Goal: Task Accomplishment & Management: Use online tool/utility

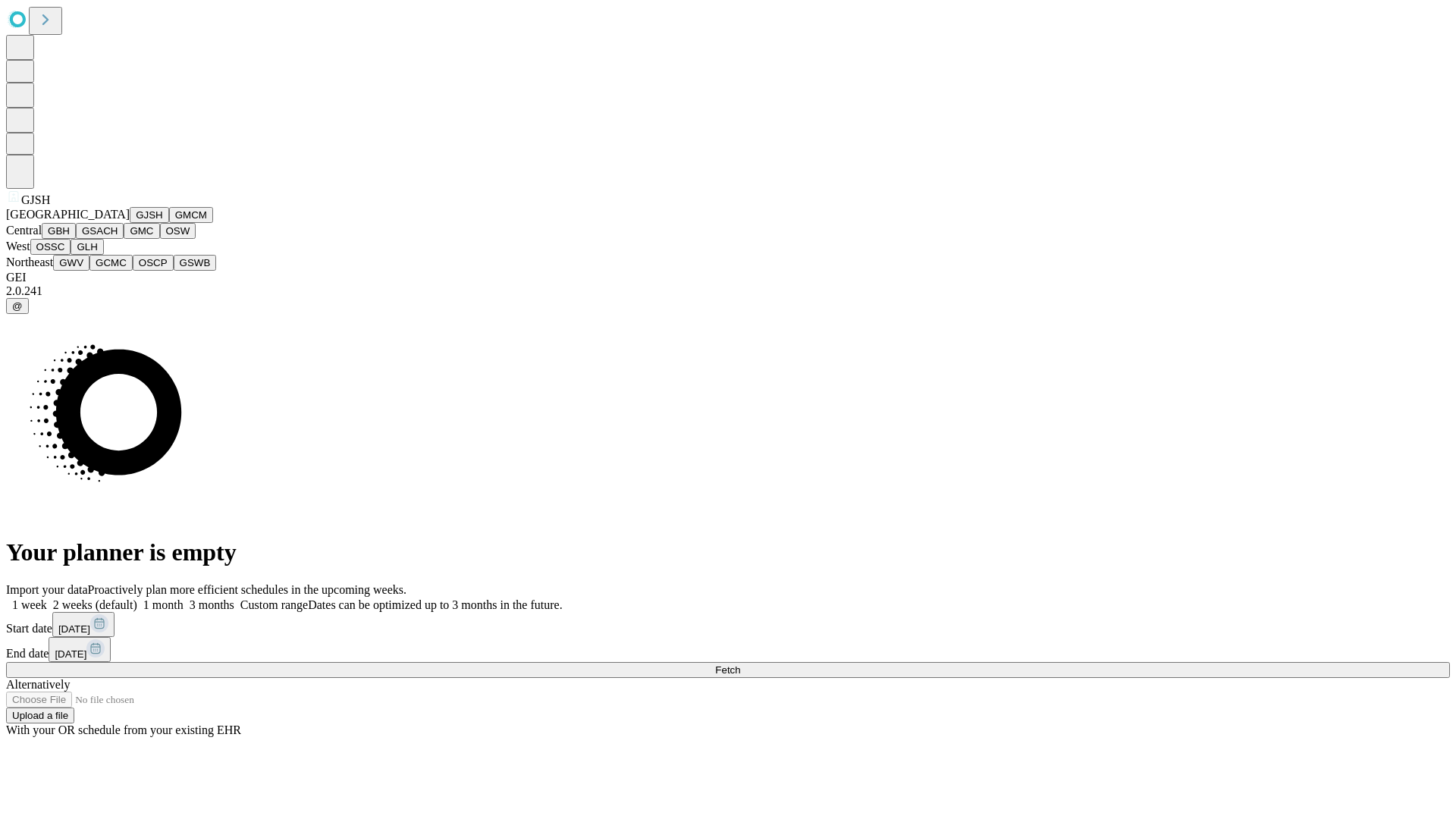
click at [130, 223] on button "GJSH" at bounding box center [149, 215] width 40 height 16
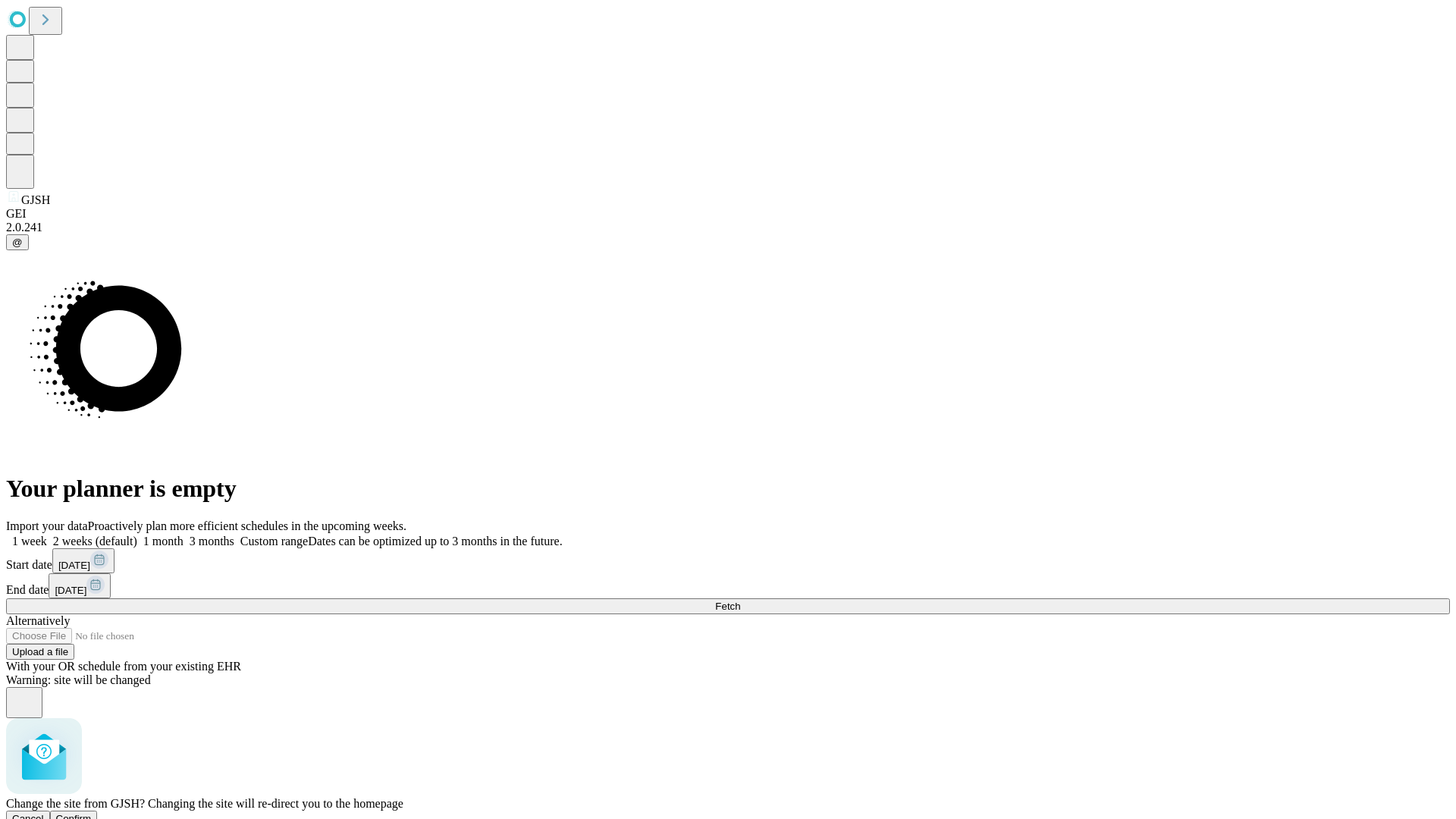
click at [92, 813] on span "Confirm" at bounding box center [74, 818] width 36 height 12
click at [184, 534] on label "1 month" at bounding box center [160, 540] width 46 height 13
click at [740, 600] on span "Fetch" at bounding box center [727, 606] width 25 height 12
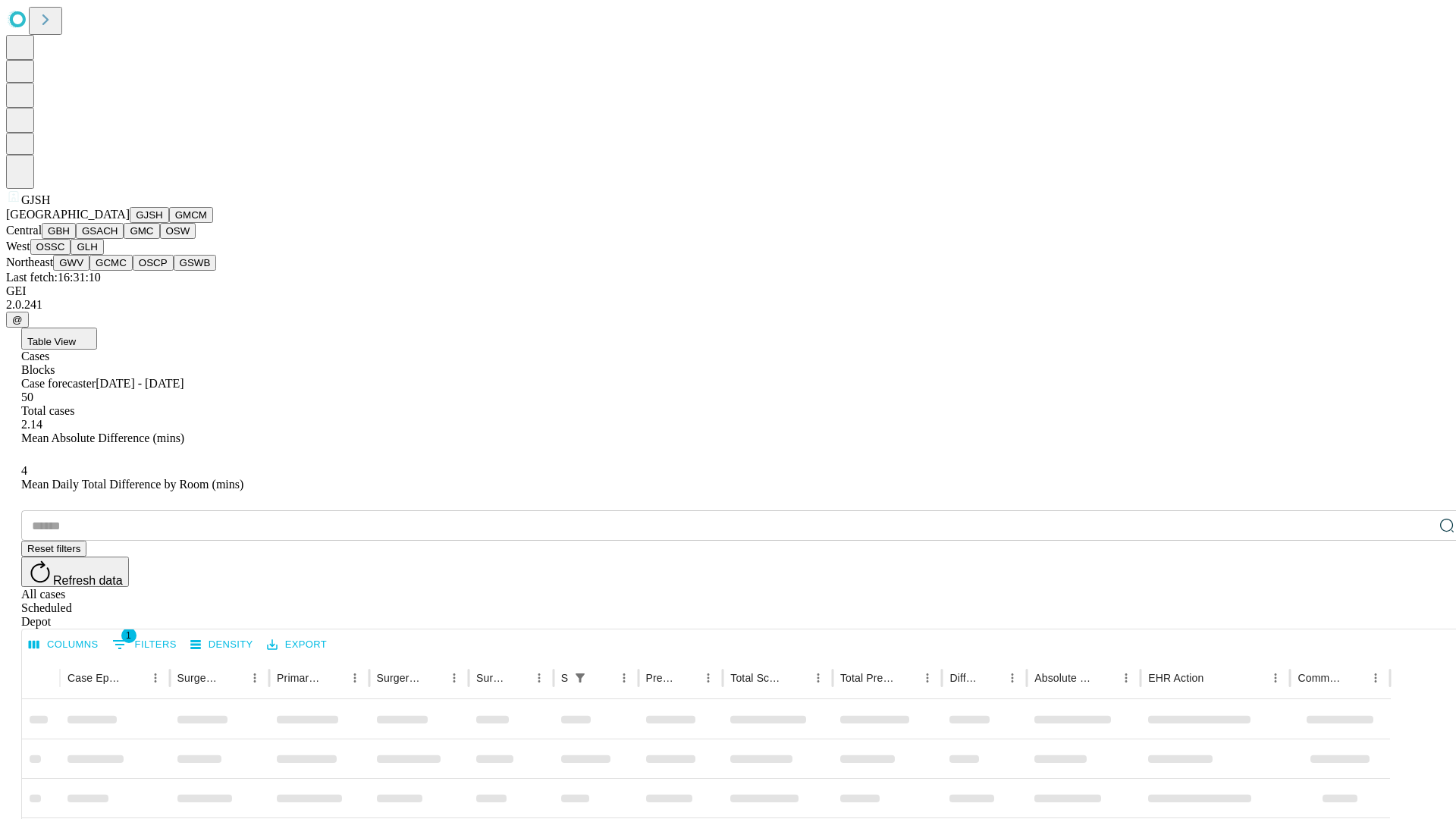
click at [169, 223] on button "GMCM" at bounding box center [191, 215] width 44 height 16
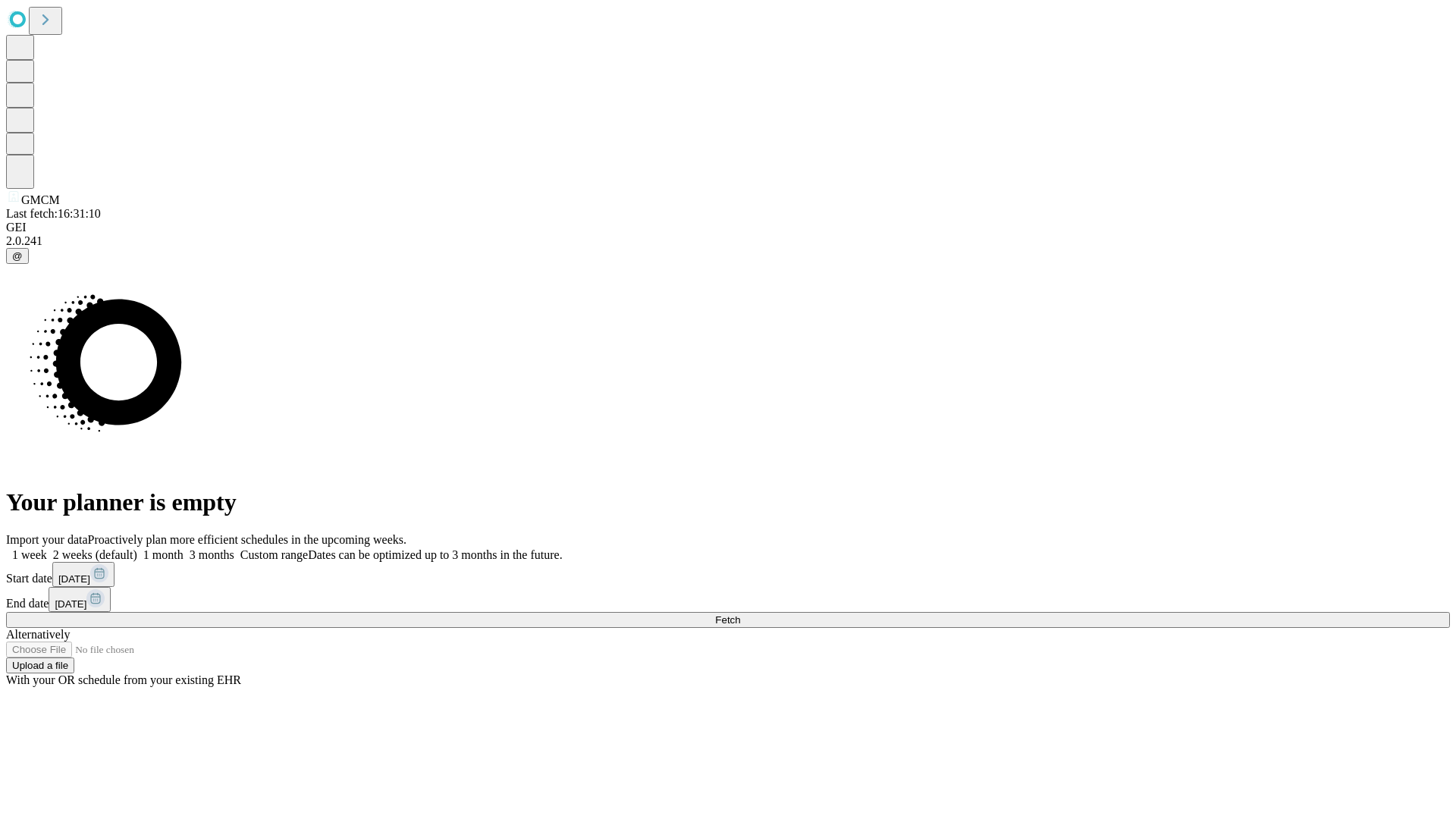
click at [184, 548] on label "1 month" at bounding box center [160, 554] width 46 height 13
click at [740, 614] on span "Fetch" at bounding box center [727, 620] width 25 height 12
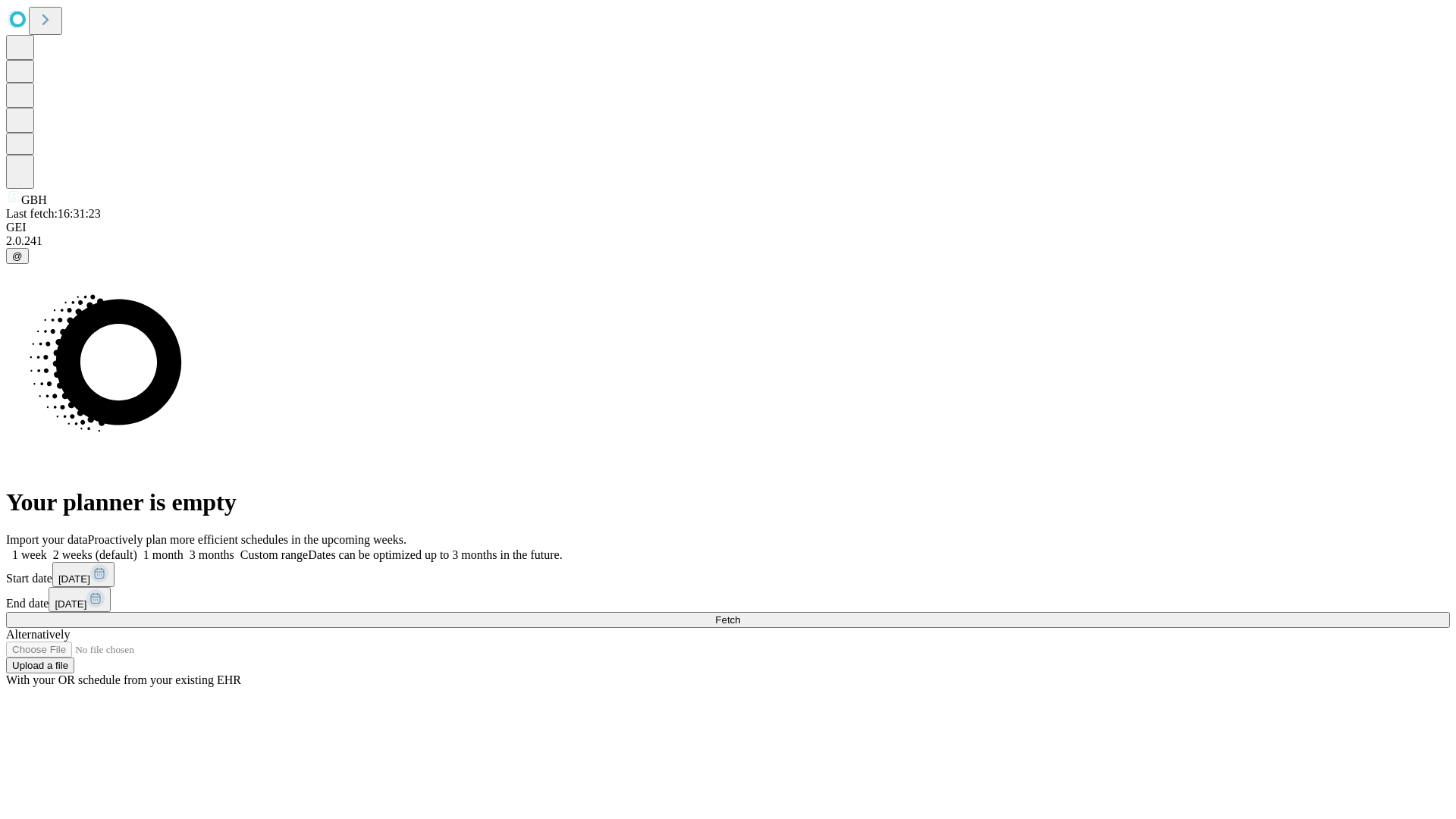
click at [184, 548] on label "1 month" at bounding box center [160, 554] width 46 height 13
click at [740, 614] on span "Fetch" at bounding box center [727, 620] width 25 height 12
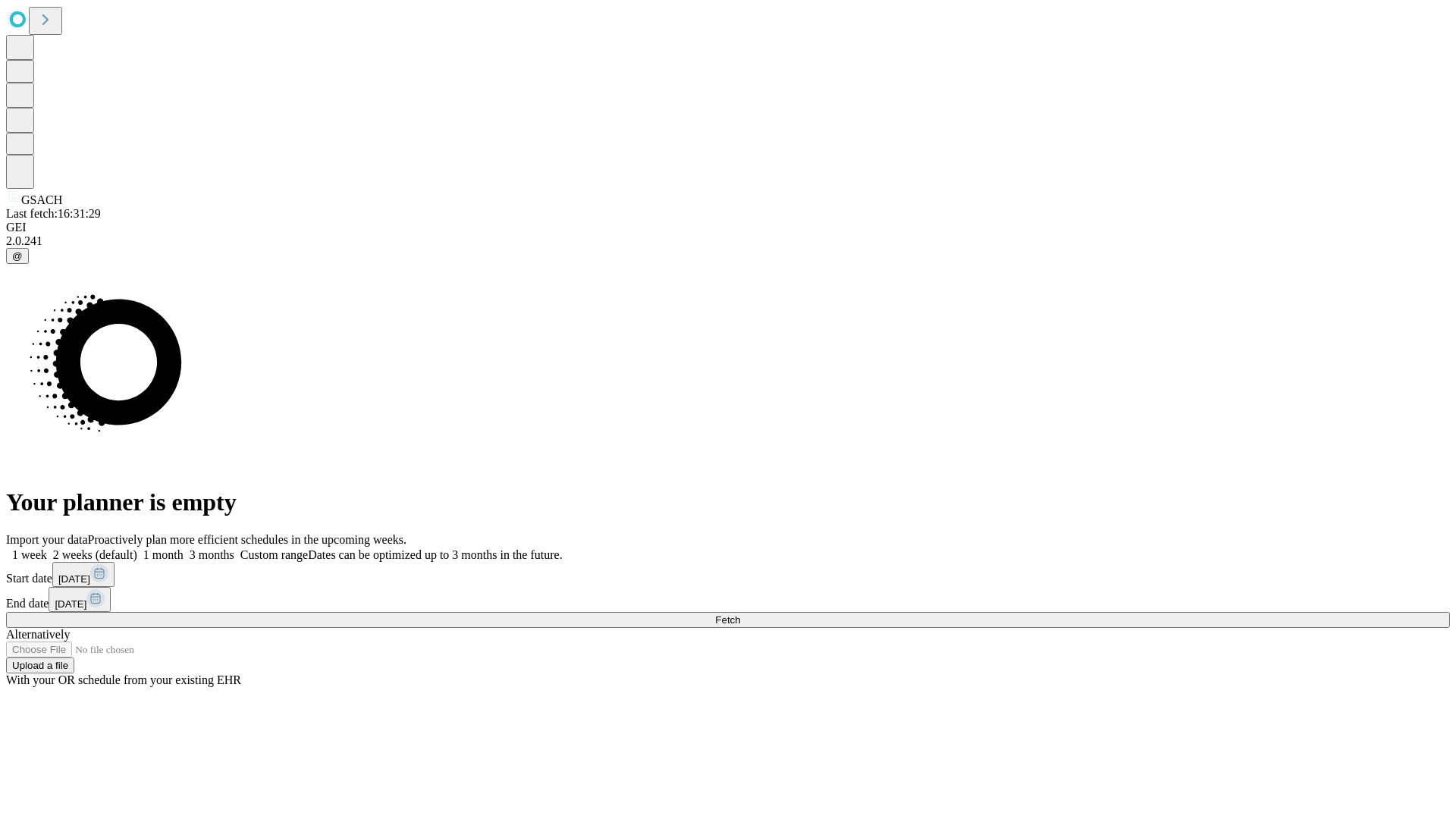
click at [184, 548] on label "1 month" at bounding box center [160, 554] width 46 height 13
click at [740, 614] on span "Fetch" at bounding box center [727, 620] width 25 height 12
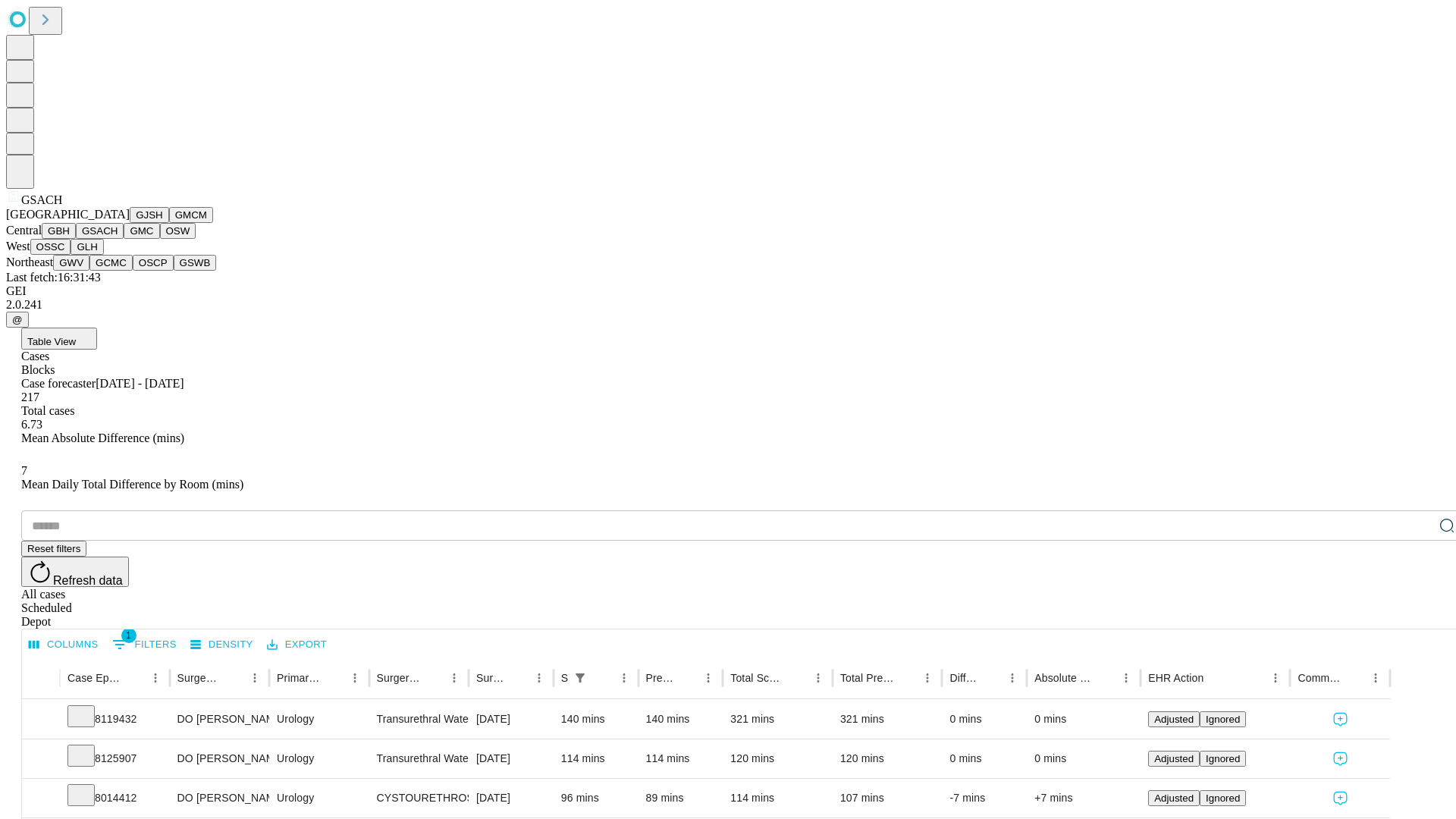
click at [124, 239] on button "GMC" at bounding box center [142, 230] width 36 height 16
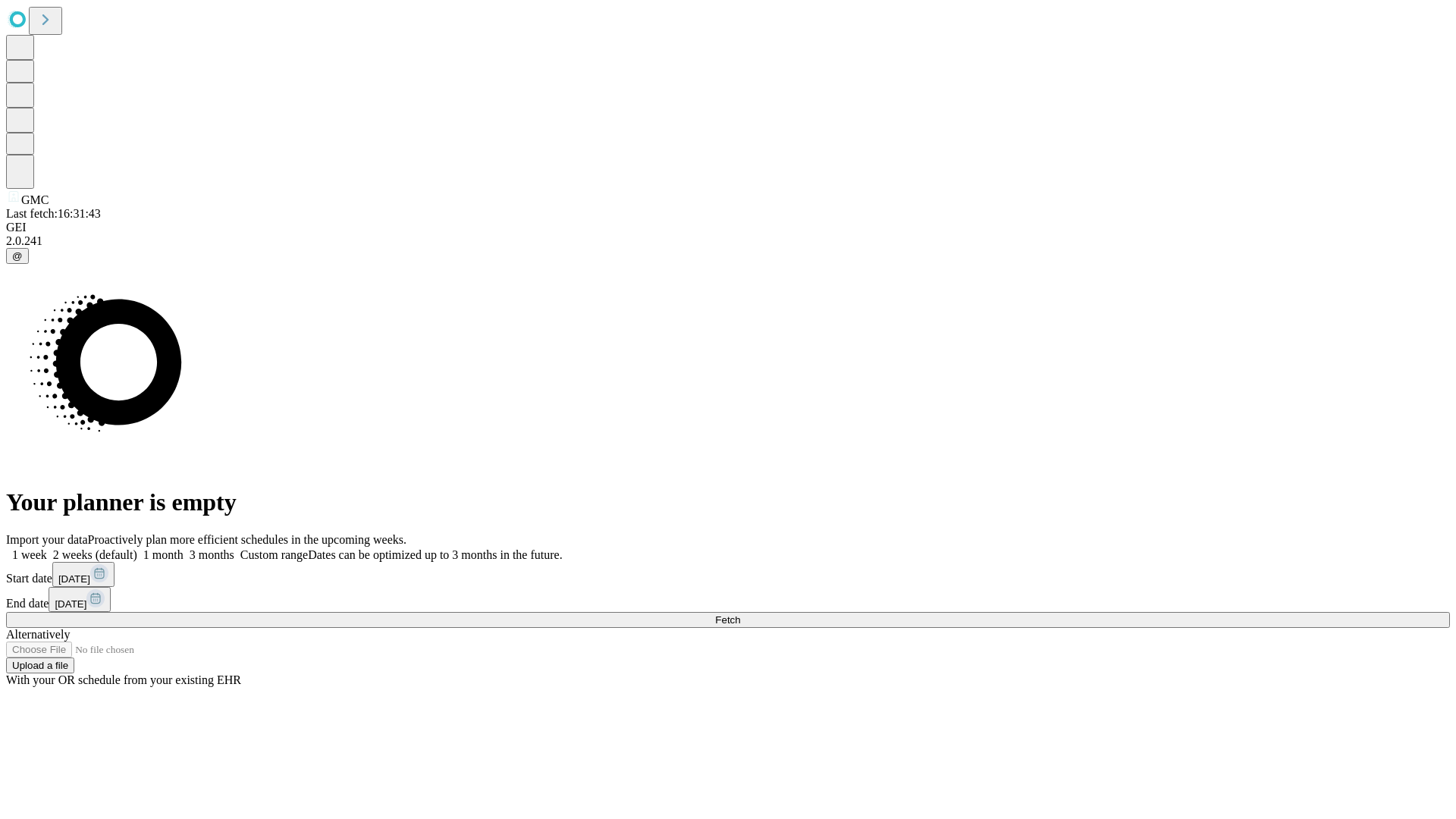
click at [184, 548] on label "1 month" at bounding box center [160, 554] width 46 height 13
click at [740, 614] on span "Fetch" at bounding box center [727, 620] width 25 height 12
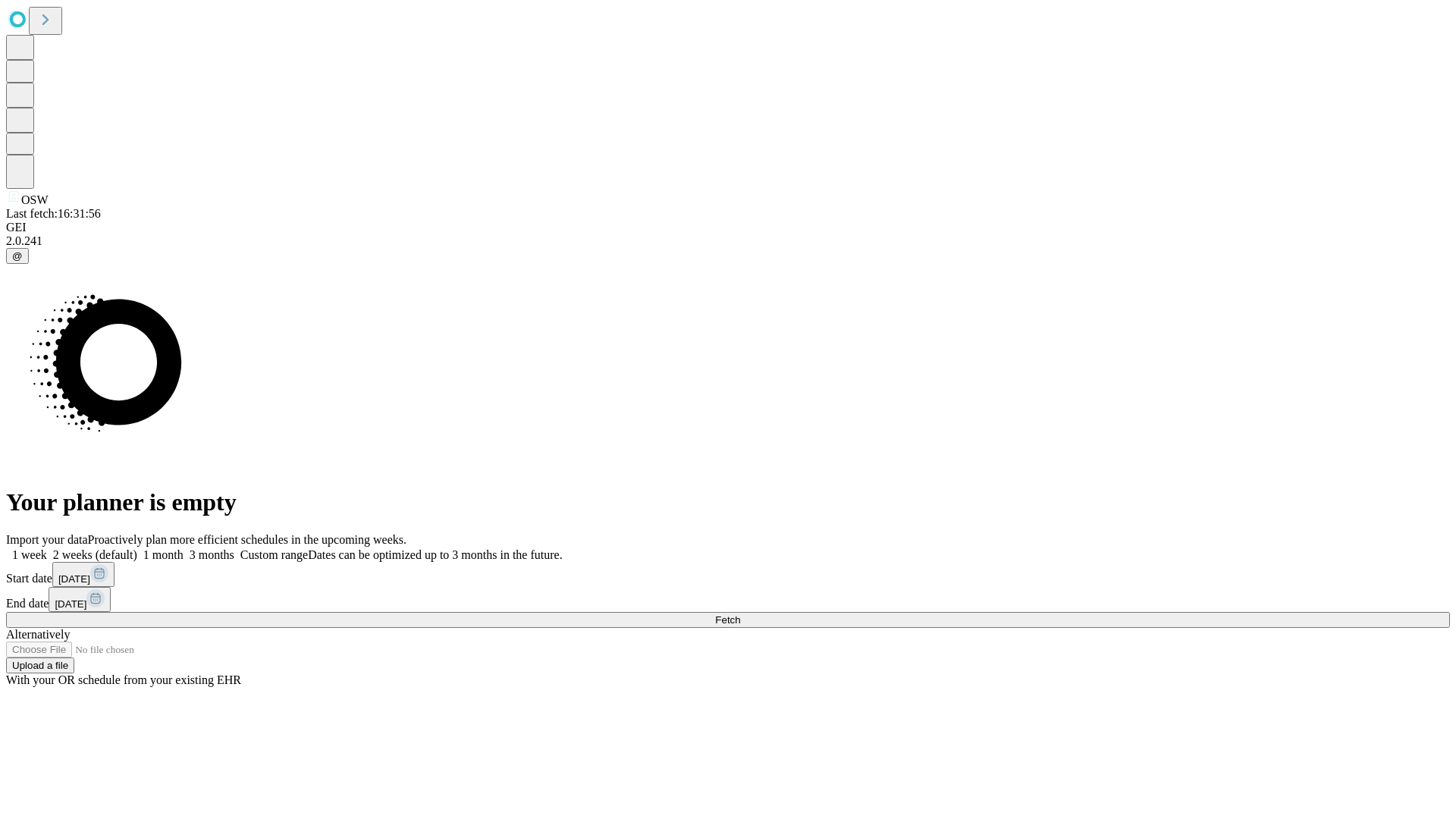
click at [184, 548] on label "1 month" at bounding box center [160, 554] width 46 height 13
click at [740, 614] on span "Fetch" at bounding box center [727, 620] width 25 height 12
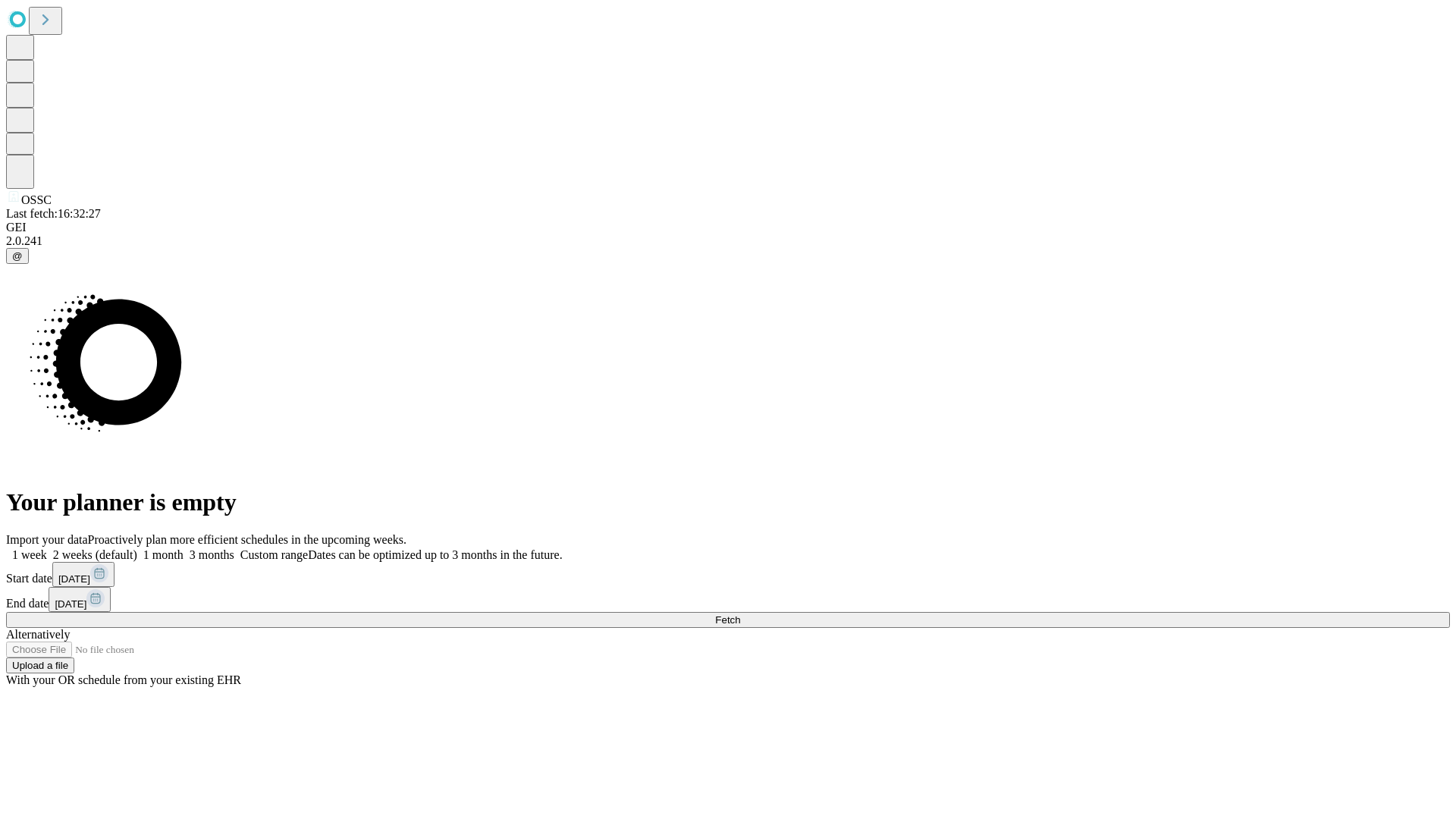
click at [184, 548] on label "1 month" at bounding box center [160, 554] width 46 height 13
click at [740, 614] on span "Fetch" at bounding box center [727, 620] width 25 height 12
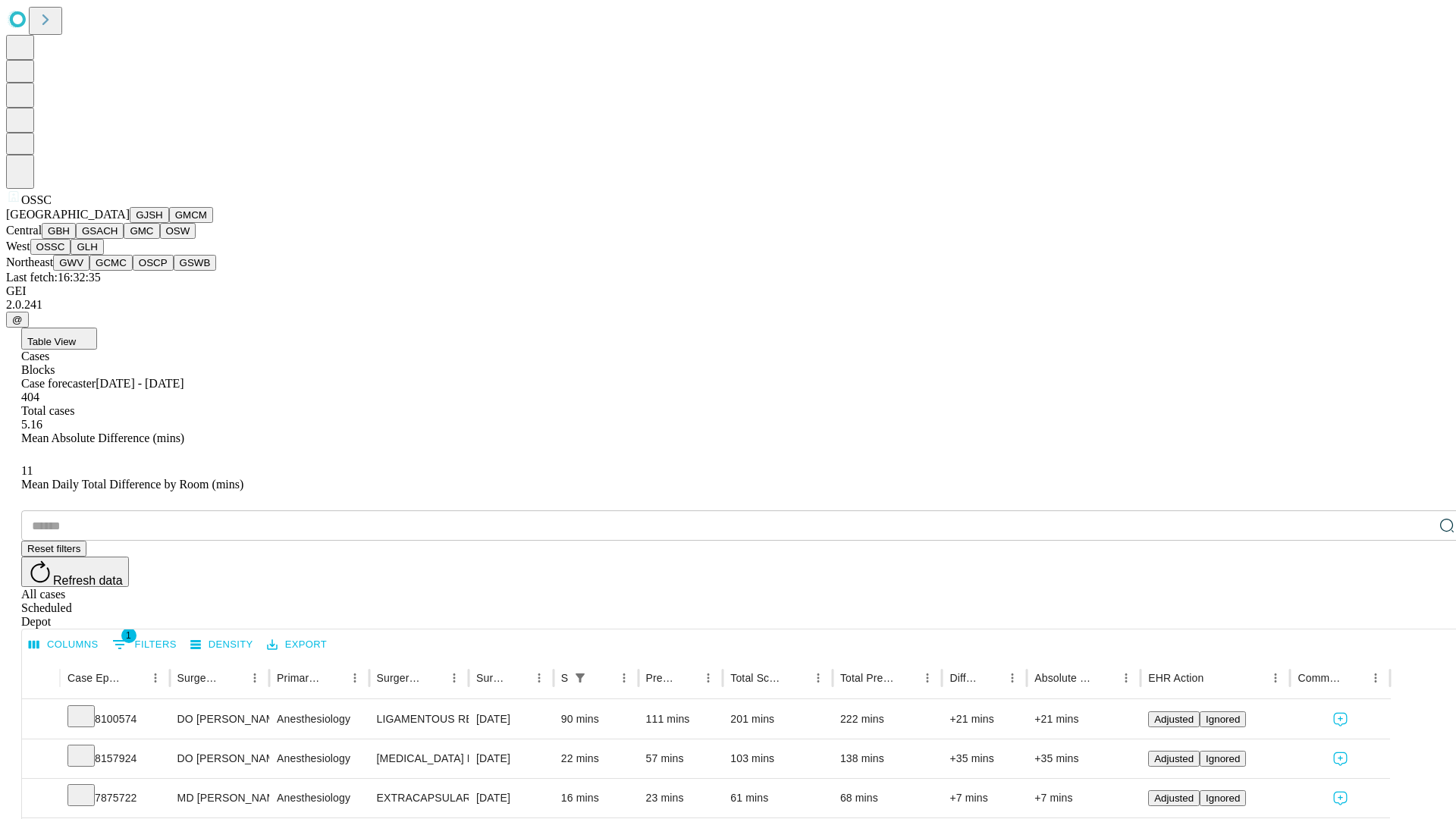
click at [103, 255] on button "GLH" at bounding box center [87, 247] width 33 height 16
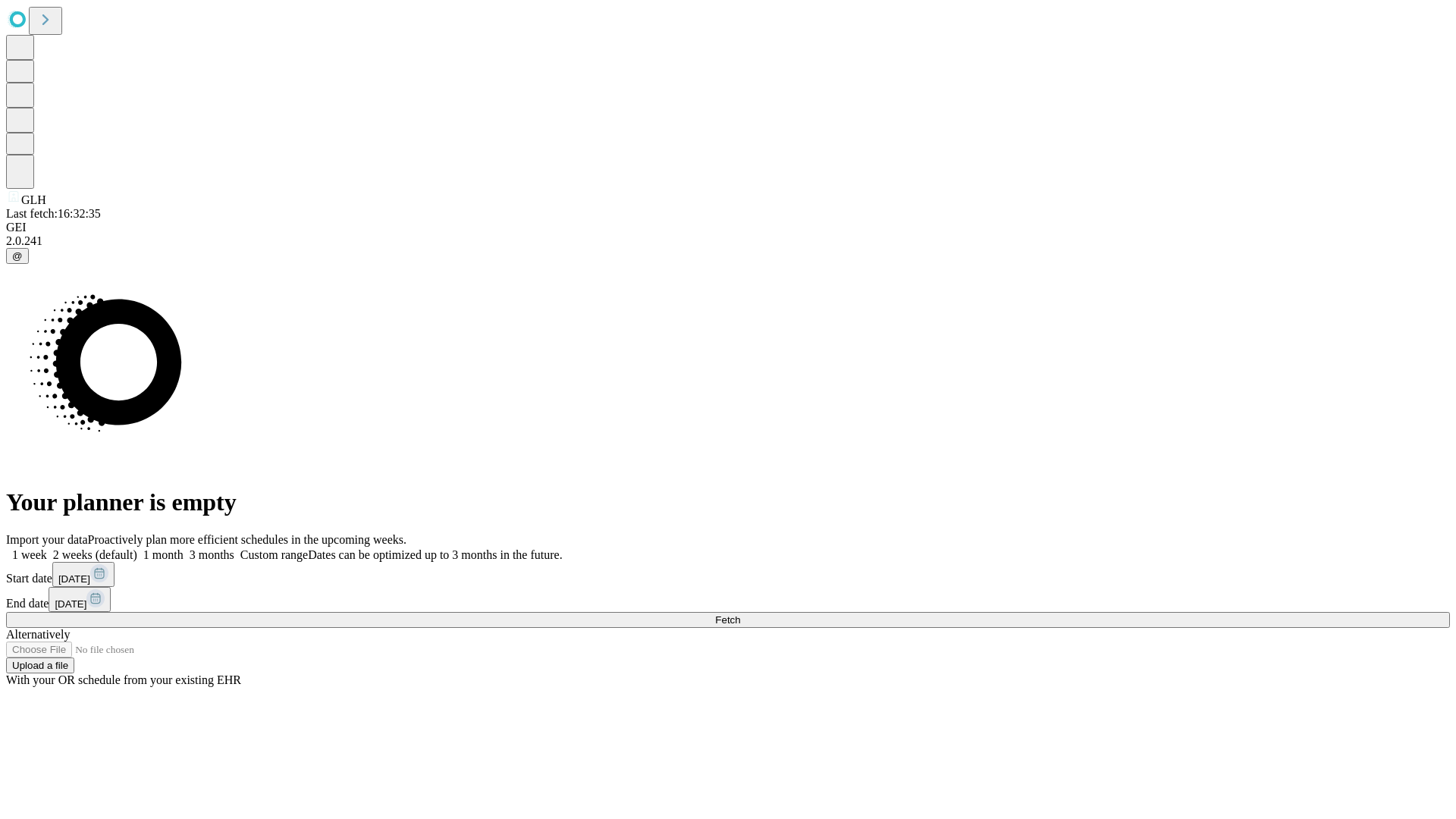
click at [184, 548] on label "1 month" at bounding box center [160, 554] width 46 height 13
click at [740, 614] on span "Fetch" at bounding box center [727, 620] width 25 height 12
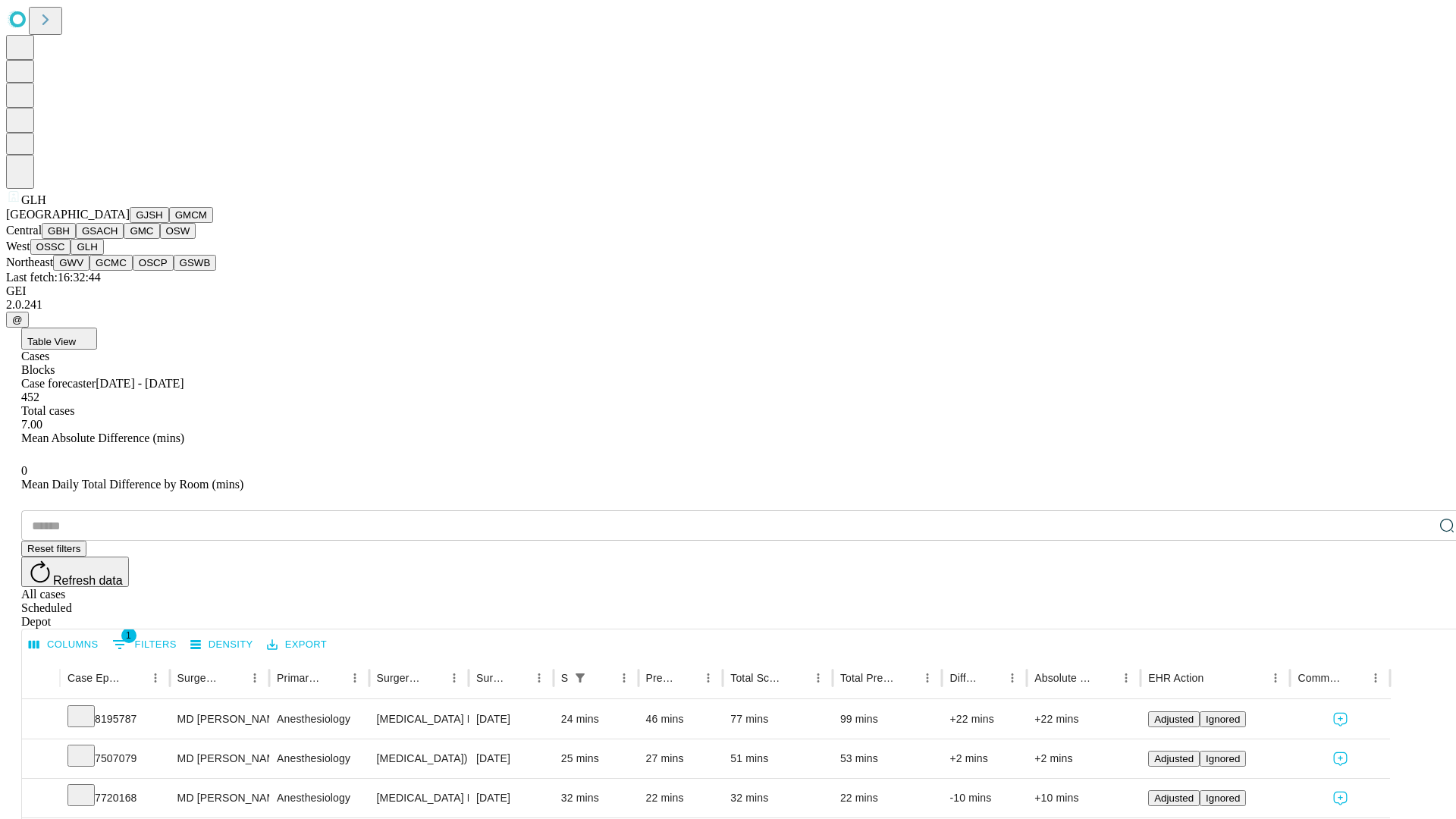
click at [90, 271] on button "GWV" at bounding box center [71, 262] width 37 height 16
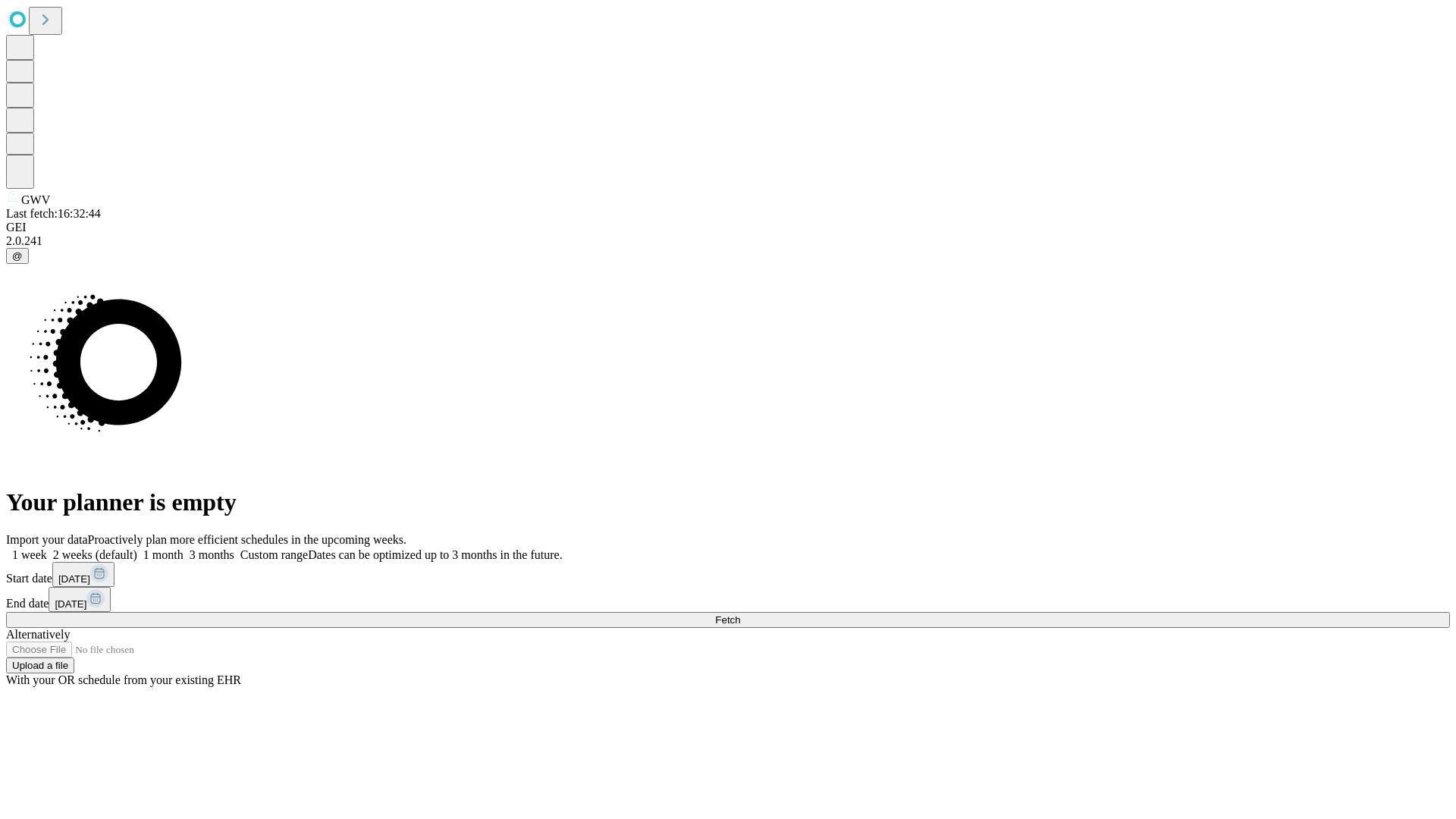
click at [740, 614] on span "Fetch" at bounding box center [727, 620] width 25 height 12
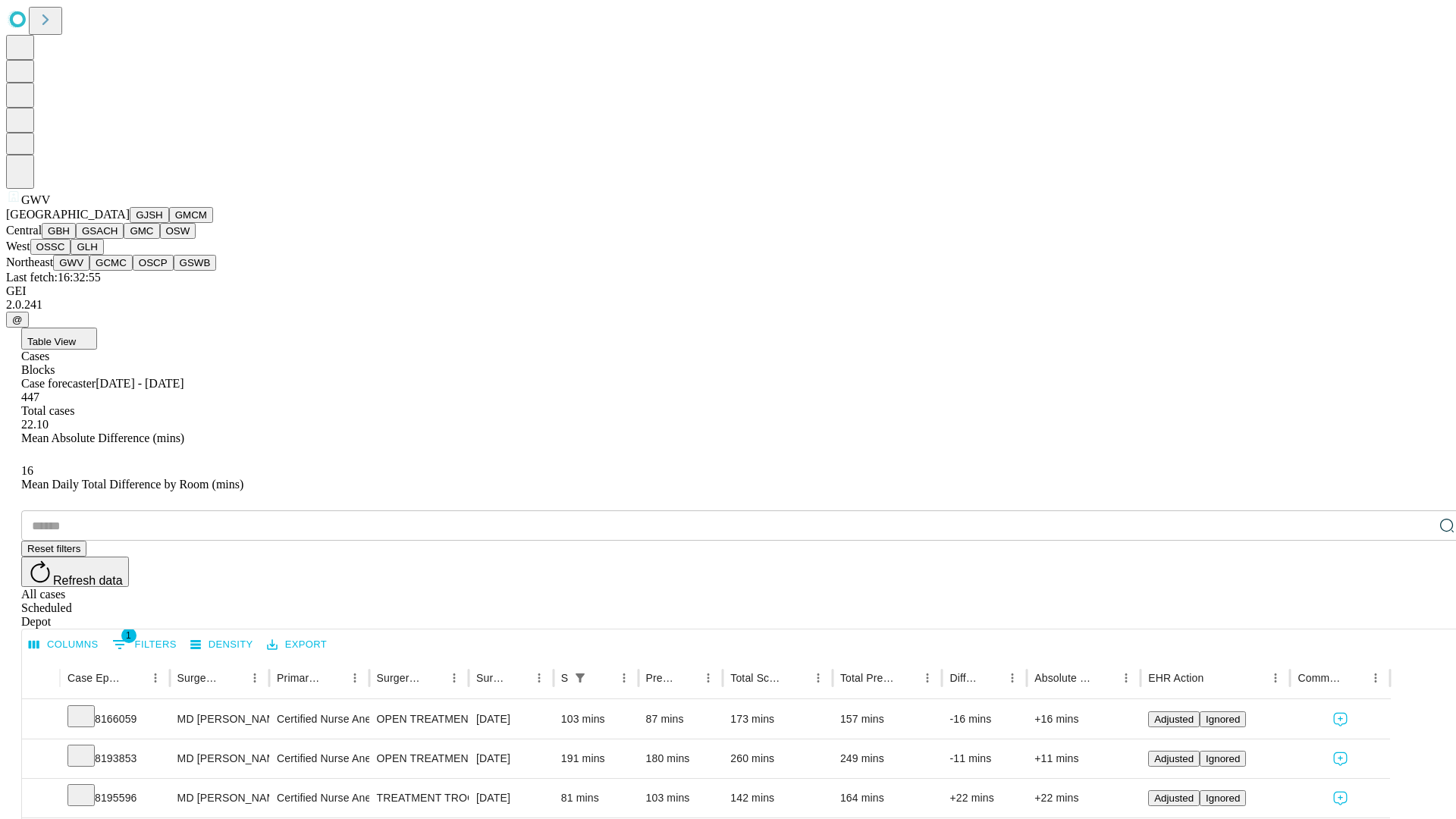
click at [118, 271] on button "GCMC" at bounding box center [111, 262] width 44 height 16
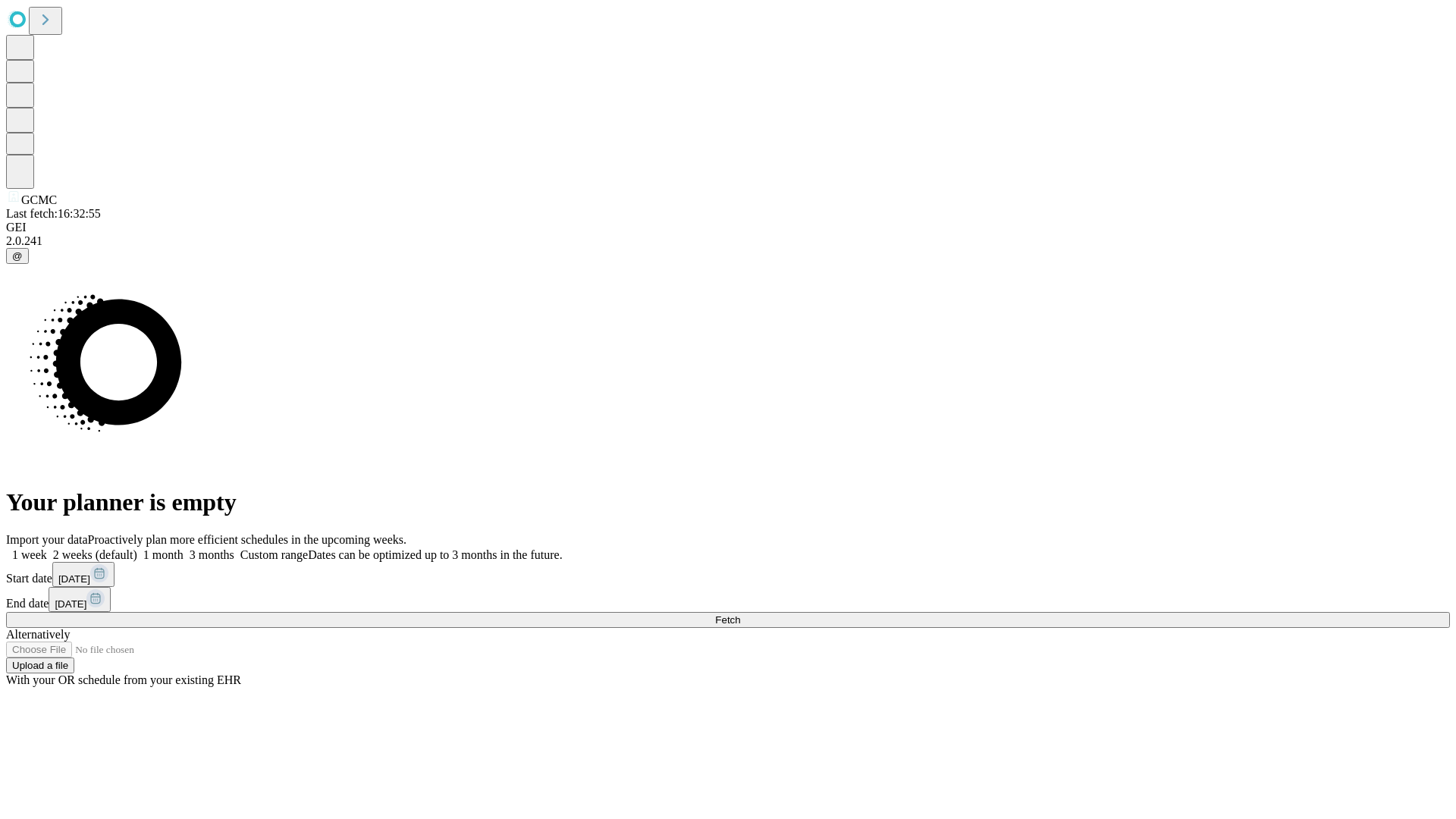
click at [184, 548] on label "1 month" at bounding box center [160, 554] width 46 height 13
click at [740, 614] on span "Fetch" at bounding box center [727, 620] width 25 height 12
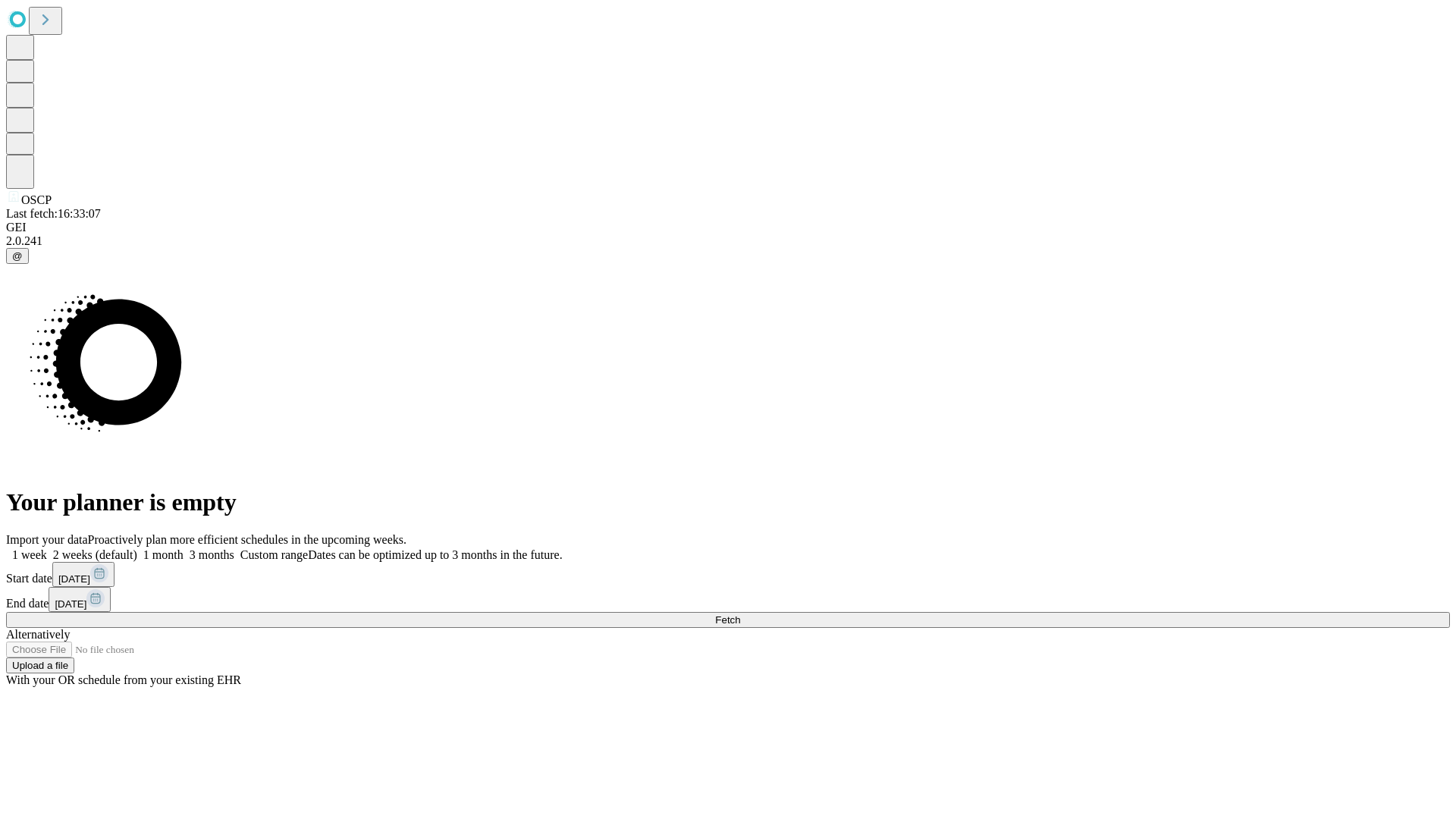
click at [740, 614] on span "Fetch" at bounding box center [727, 620] width 25 height 12
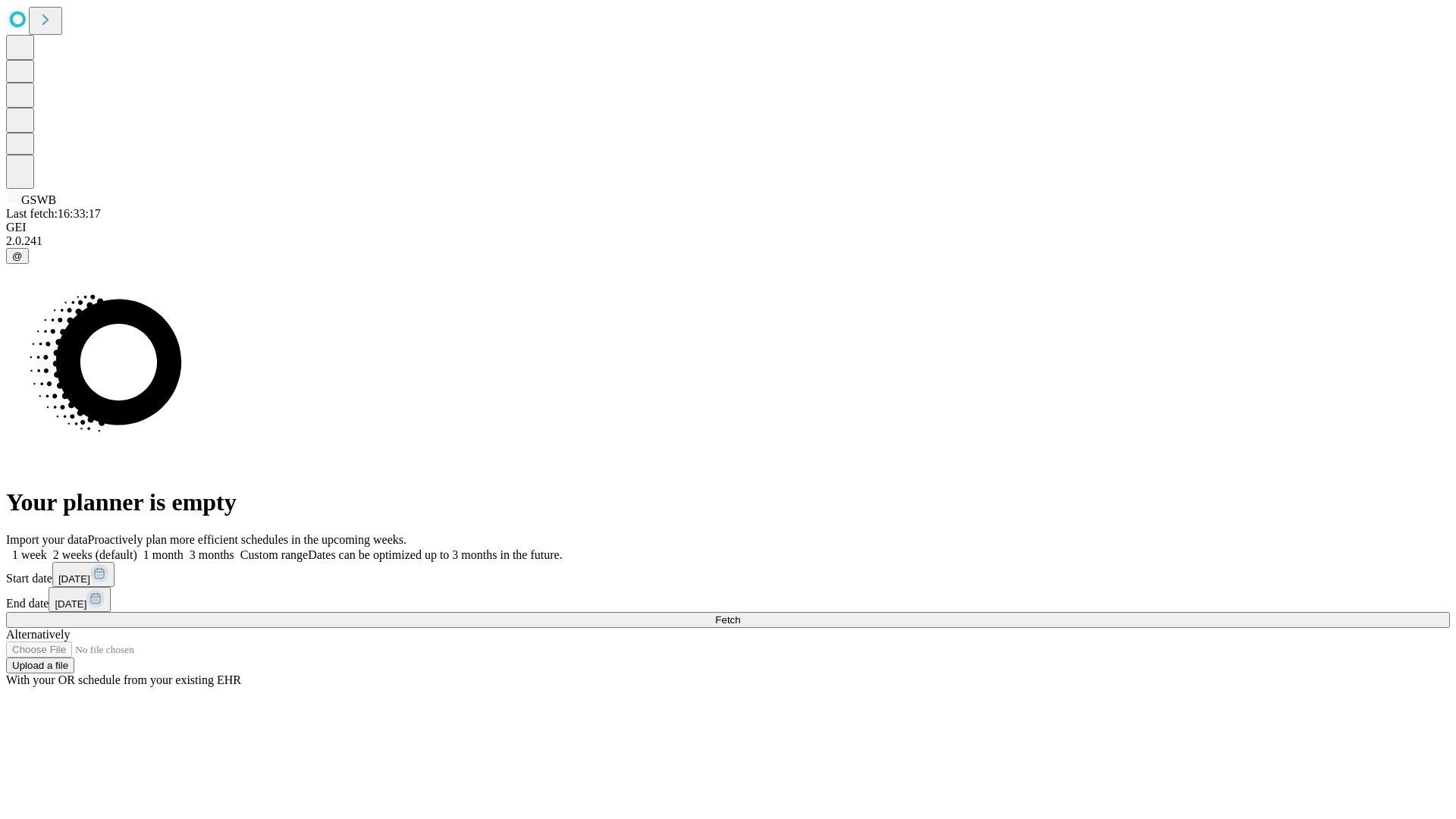
click at [184, 548] on label "1 month" at bounding box center [160, 554] width 46 height 13
click at [740, 614] on span "Fetch" at bounding box center [727, 620] width 25 height 12
